Goal: Book appointment/travel/reservation

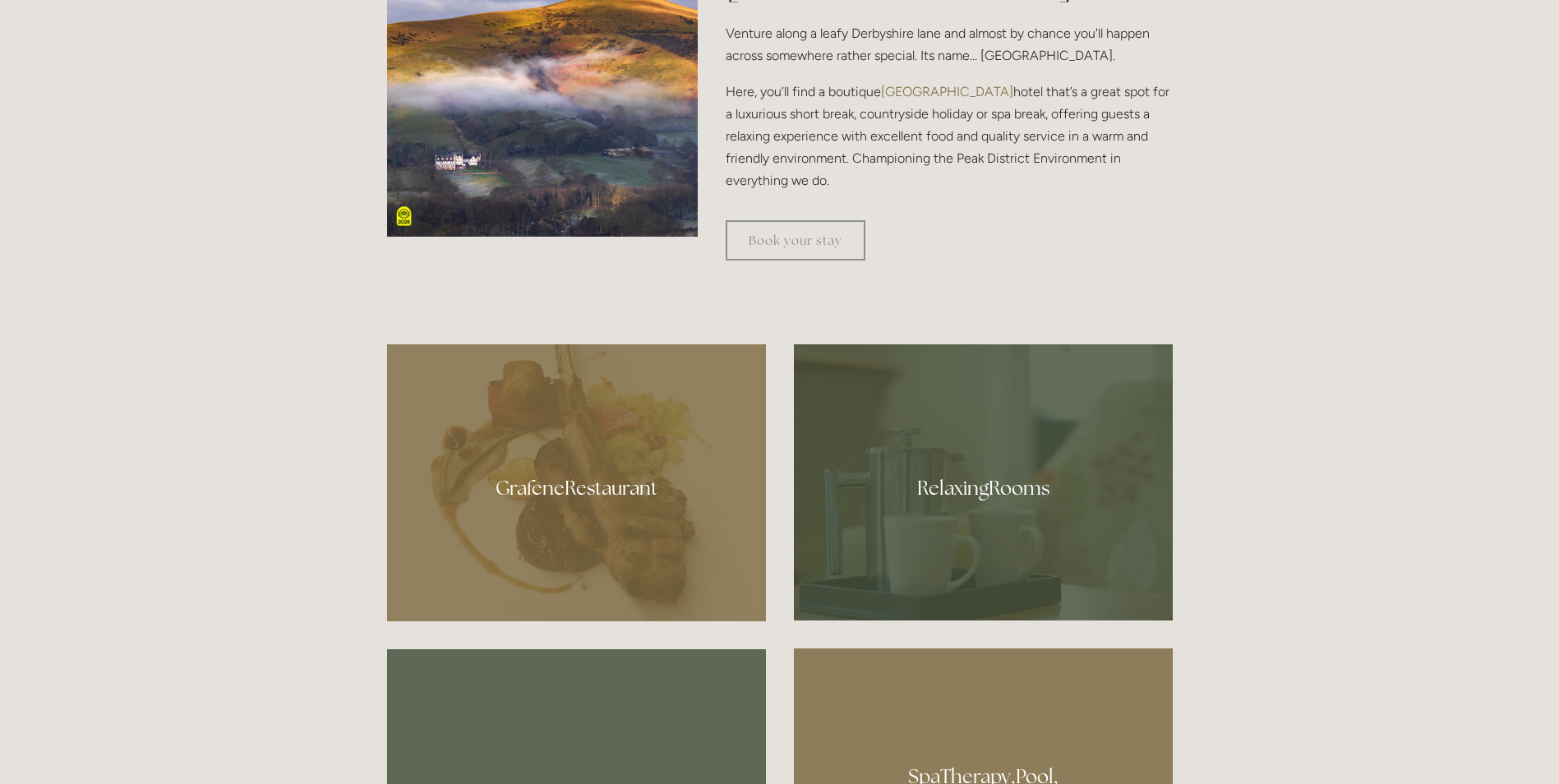
scroll to position [821, 0]
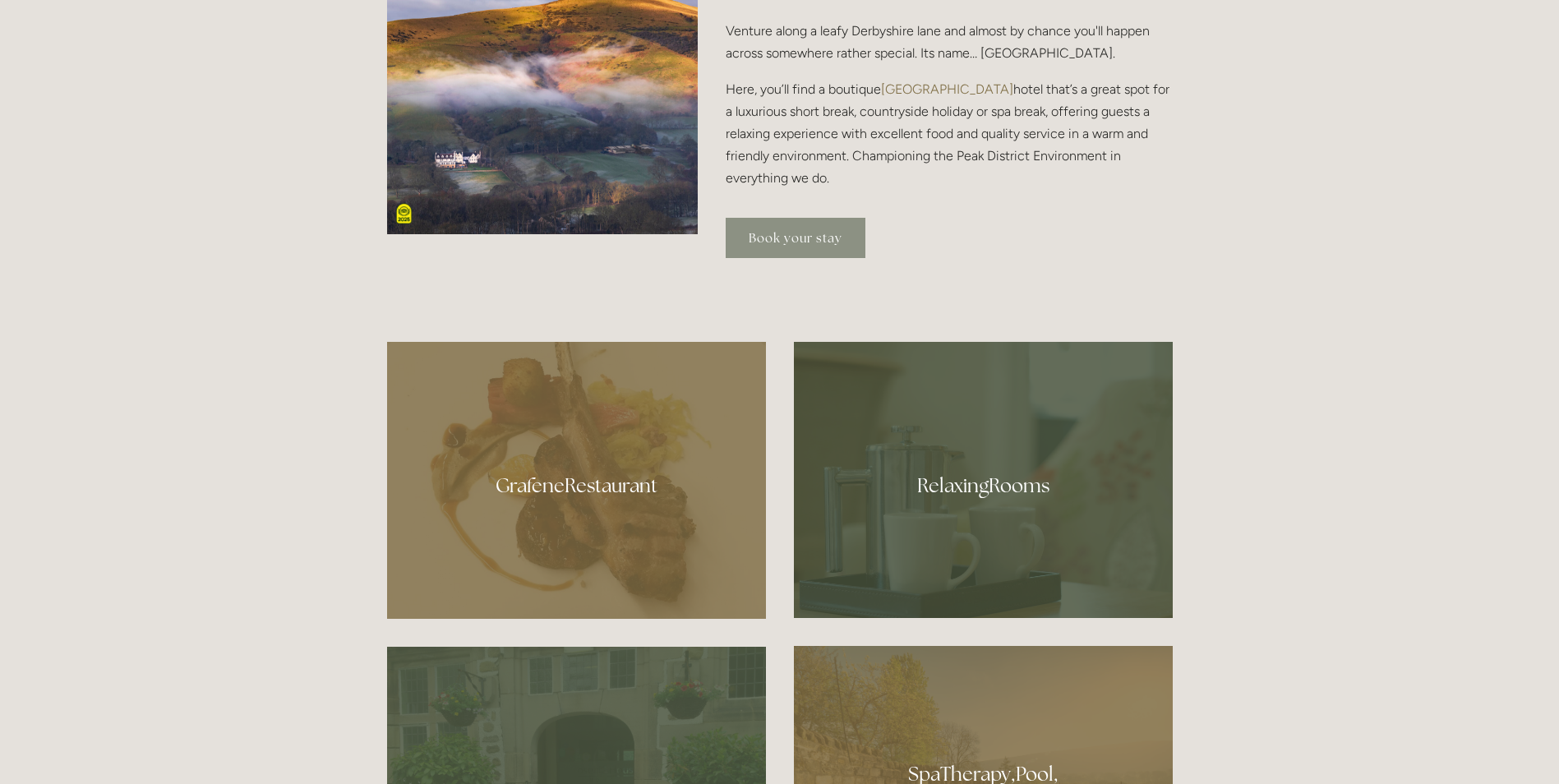
click at [802, 245] on link "Book your stay" at bounding box center [795, 238] width 140 height 41
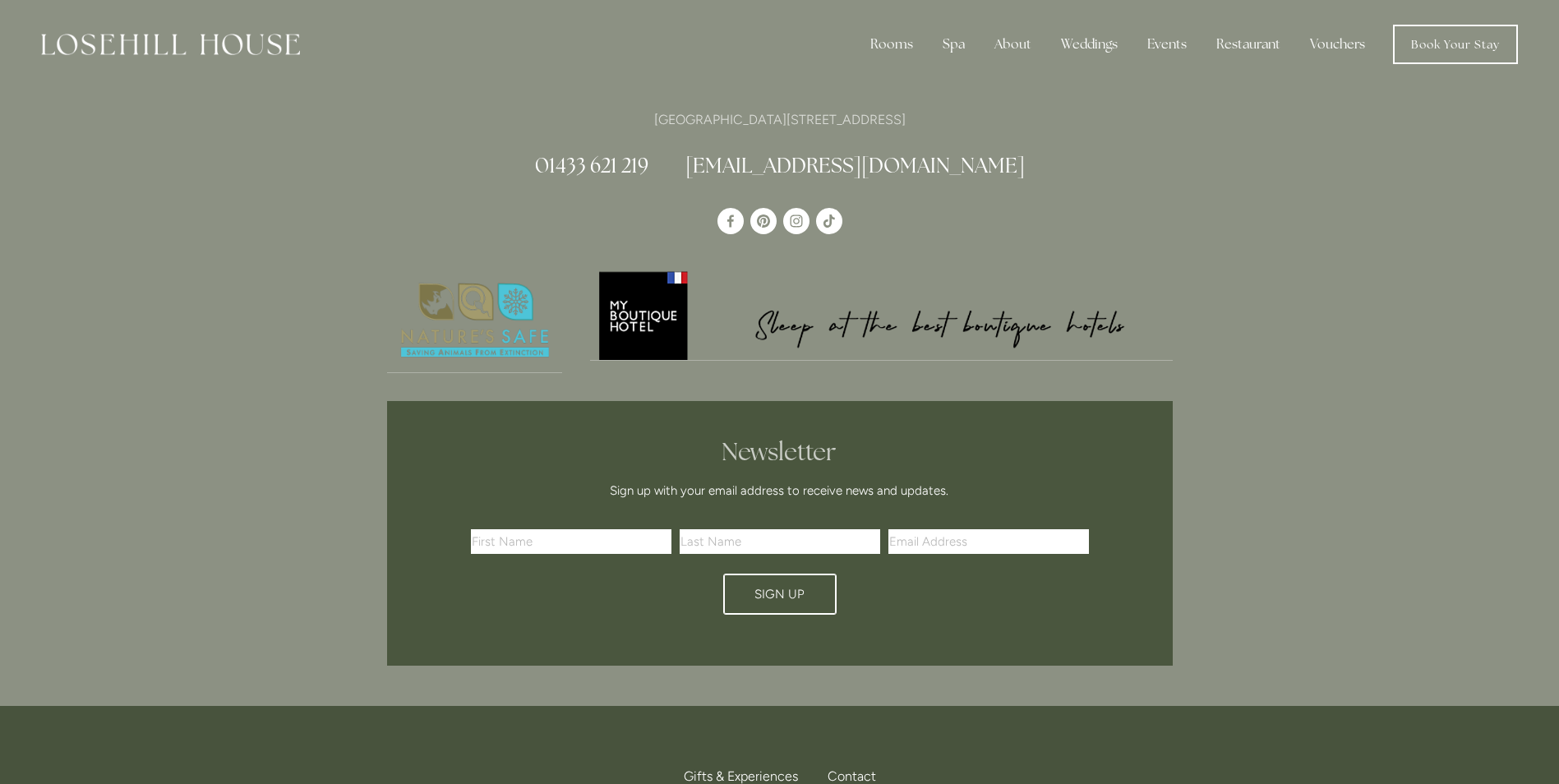
click at [1460, 19] on div "Rooms Rooms Your Stay Book a stay Offers Spa About" at bounding box center [780, 44] width 1526 height 89
click at [1446, 42] on link "Book Your Stay" at bounding box center [1456, 44] width 125 height 40
